Goal: Task Accomplishment & Management: Use online tool/utility

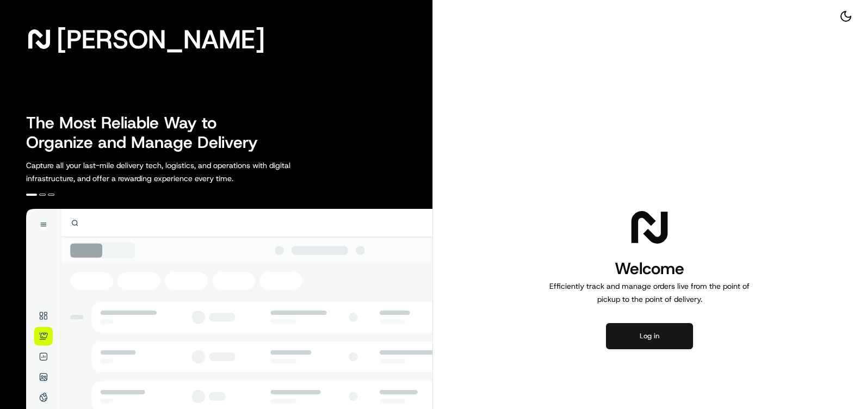
click at [635, 330] on button "Log in" at bounding box center [649, 336] width 87 height 26
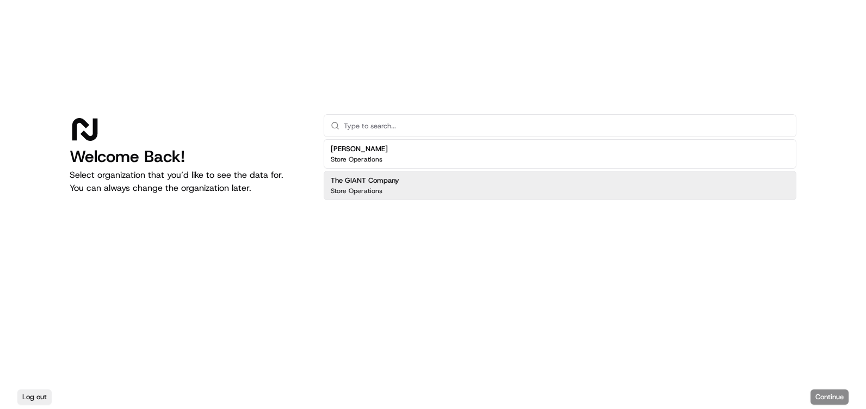
click at [391, 196] on div "The GIANT Company Store Operations" at bounding box center [560, 185] width 473 height 29
click at [816, 389] on button "Continue" at bounding box center [829, 396] width 38 height 15
